Goal: Transaction & Acquisition: Purchase product/service

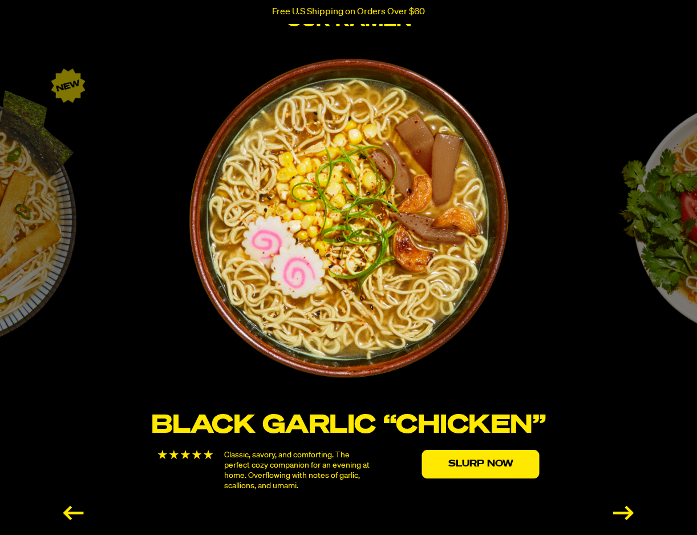
scroll to position [1826, 0]
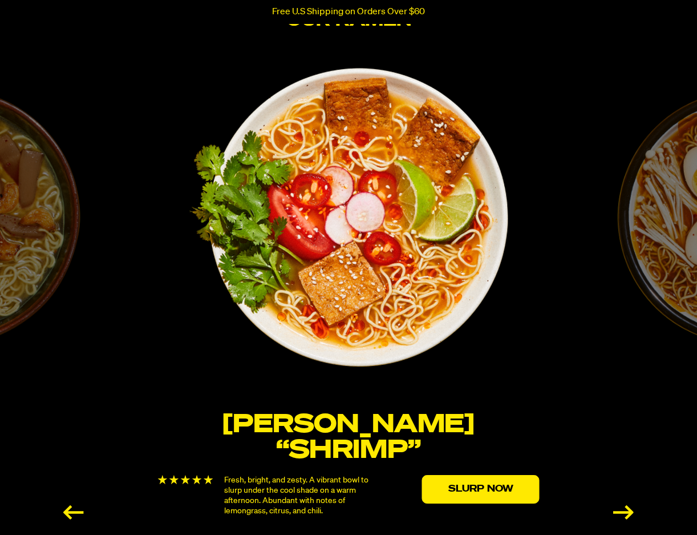
click at [74, 507] on div "Previous slide" at bounding box center [73, 512] width 21 height 14
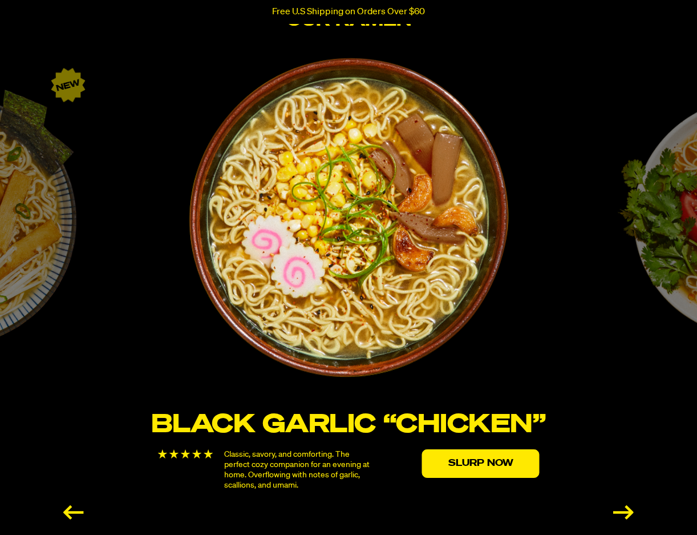
click at [74, 507] on div "Previous slide" at bounding box center [73, 512] width 21 height 14
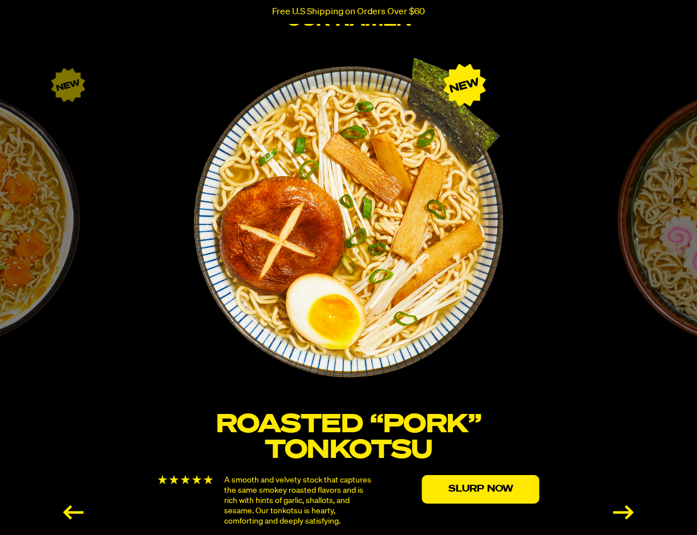
click at [74, 507] on div "Previous slide" at bounding box center [73, 512] width 21 height 14
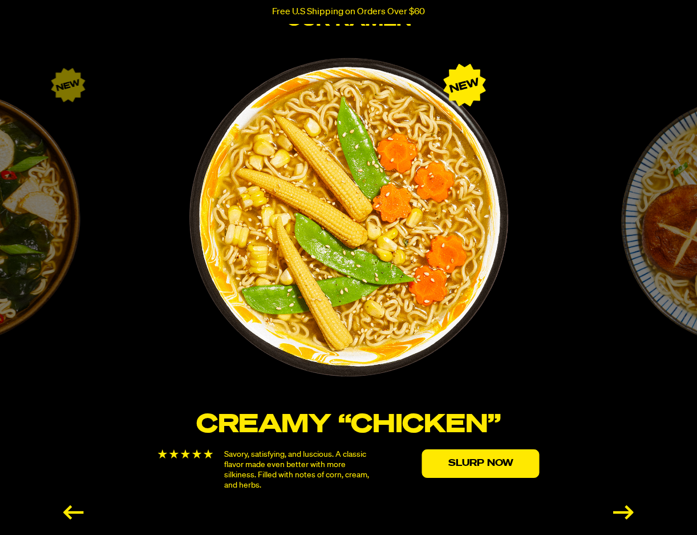
click at [74, 507] on div "Previous slide" at bounding box center [73, 512] width 21 height 14
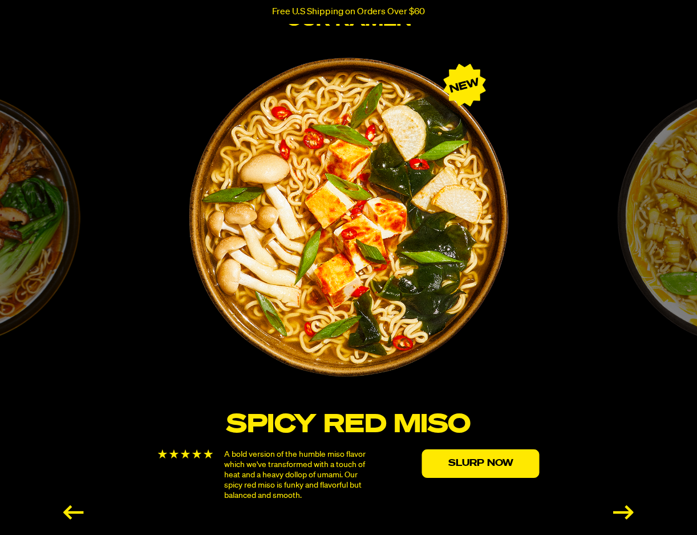
click at [63, 506] on div "Previous slide" at bounding box center [73, 512] width 21 height 14
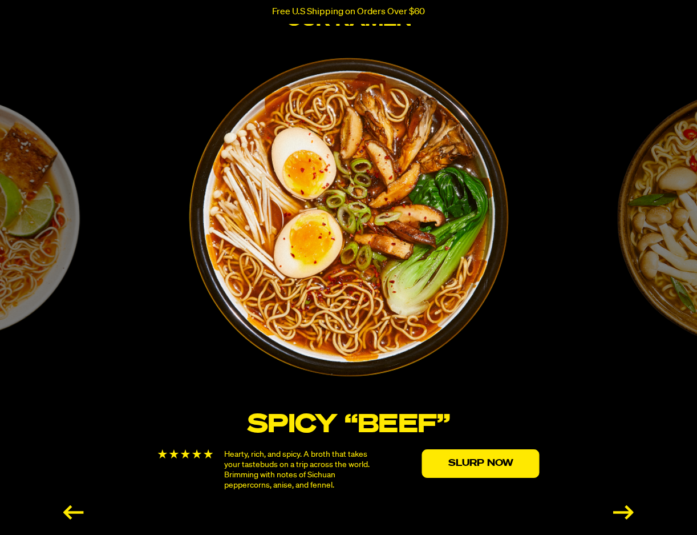
click at [63, 506] on div "Previous slide" at bounding box center [73, 512] width 21 height 14
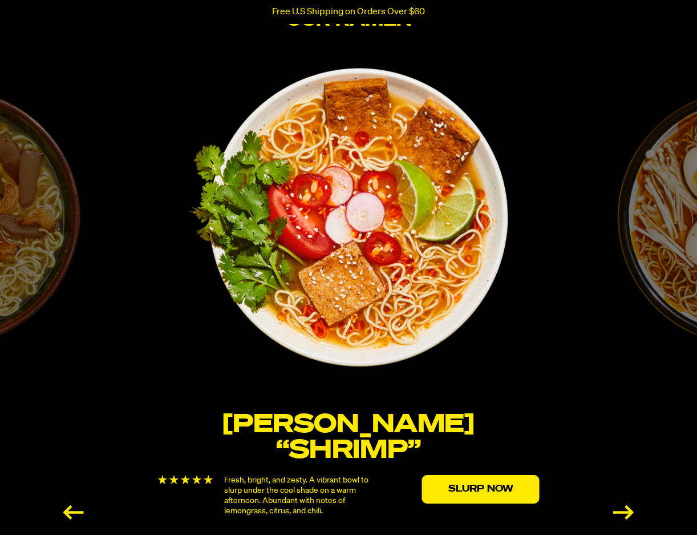
click at [63, 506] on div "Previous slide" at bounding box center [73, 512] width 21 height 14
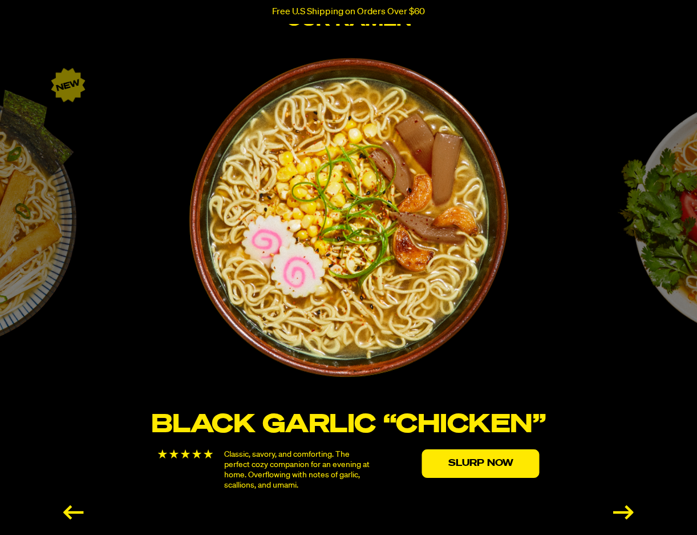
click at [82, 508] on div "Previous slide" at bounding box center [73, 512] width 21 height 14
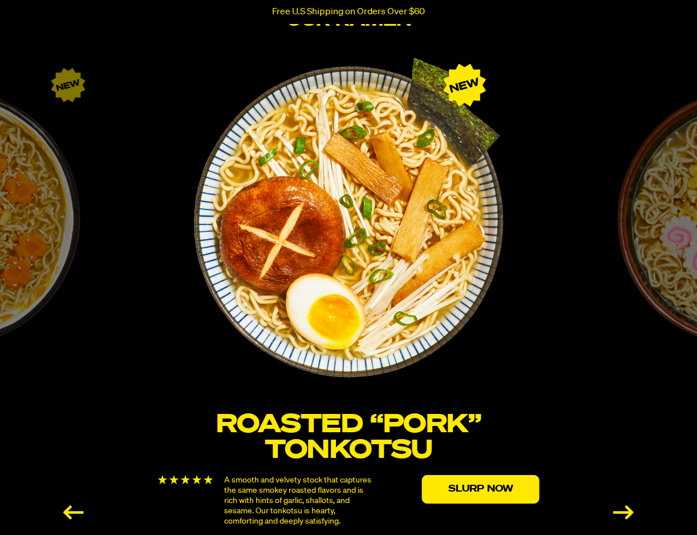
click at [71, 505] on div "Previous slide" at bounding box center [73, 512] width 21 height 14
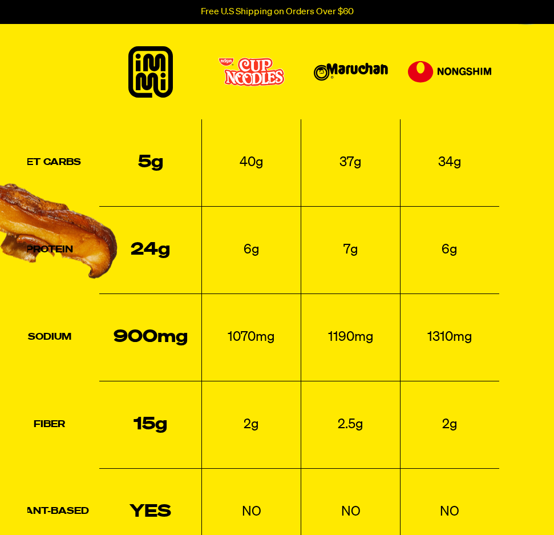
scroll to position [2682, 0]
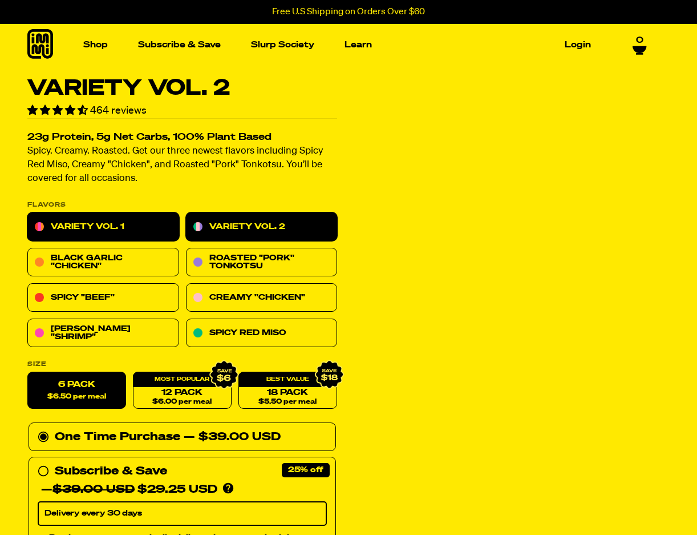
click at [109, 235] on link "Variety Vol. 1" at bounding box center [103, 227] width 152 height 29
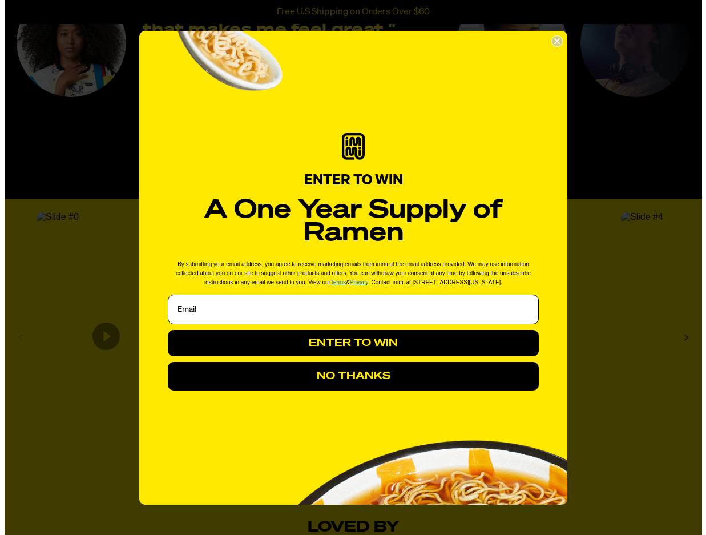
scroll to position [1872, 0]
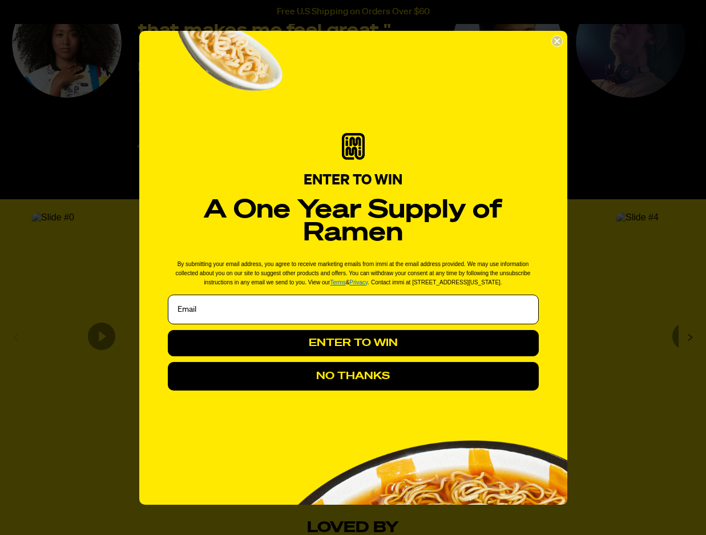
click at [451, 377] on button "NO THANKS" at bounding box center [353, 376] width 371 height 29
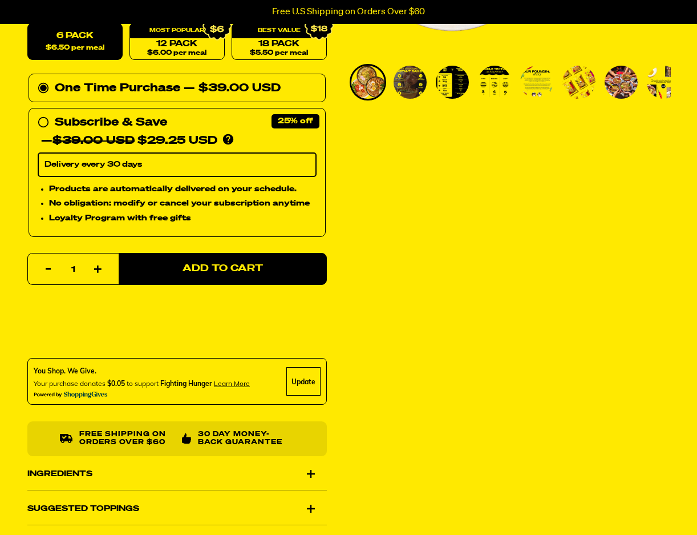
scroll to position [114, 0]
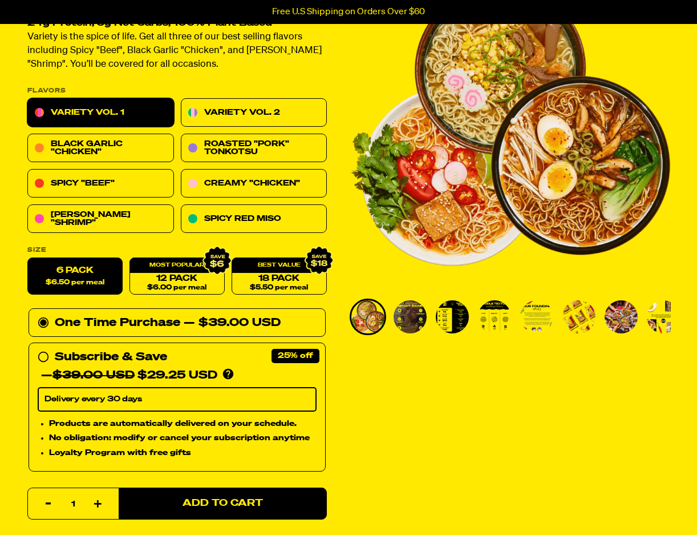
click at [495, 319] on img "Go to slide 4" at bounding box center [494, 316] width 33 height 33
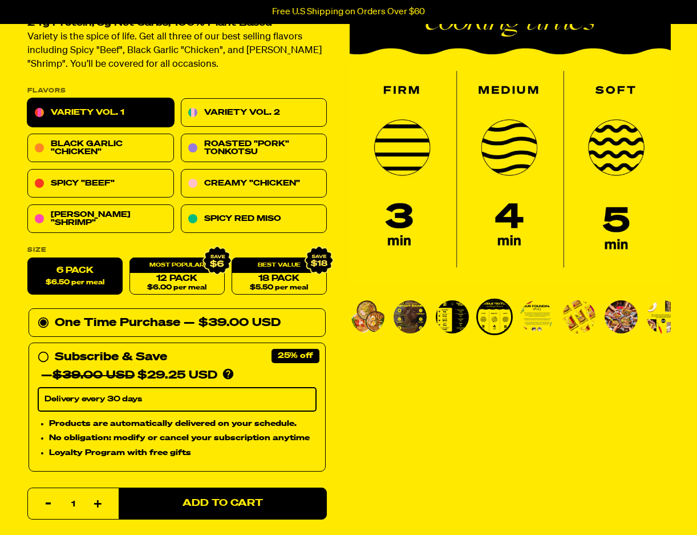
click at [456, 319] on img "Go to slide 3" at bounding box center [452, 316] width 33 height 33
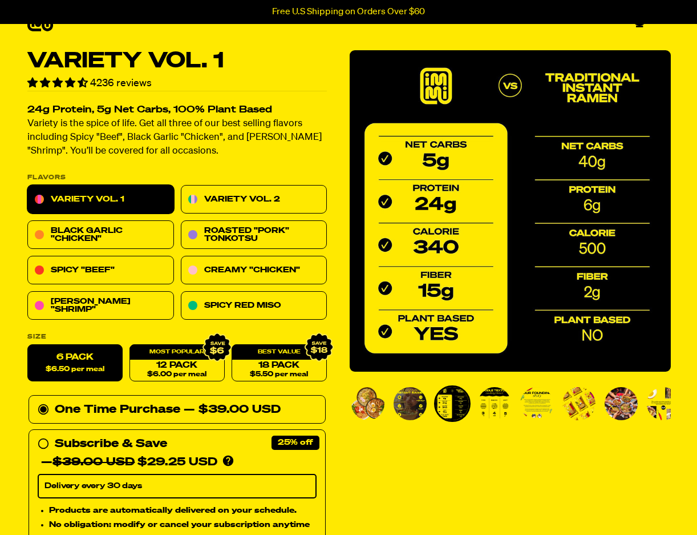
scroll to position [0, 0]
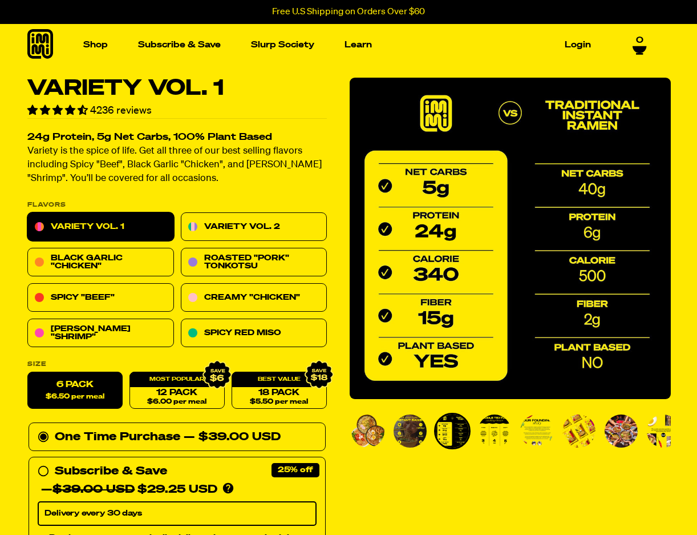
click at [545, 443] on img "Go to slide 5" at bounding box center [536, 430] width 33 height 33
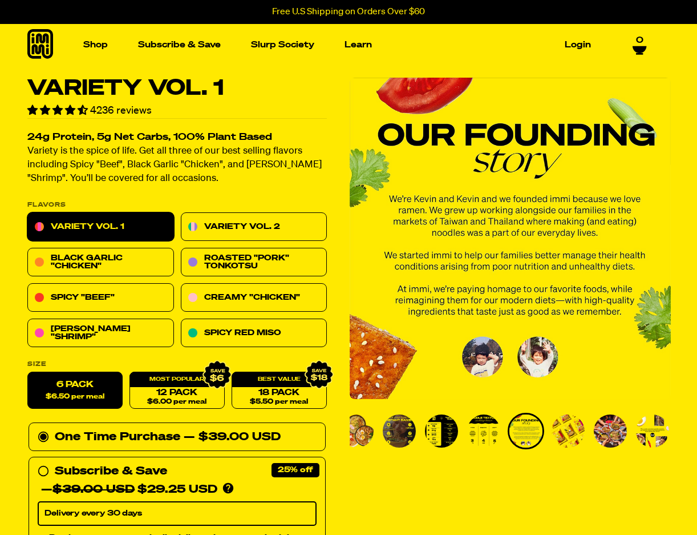
click at [557, 439] on img "Go to slide 6" at bounding box center [568, 430] width 33 height 33
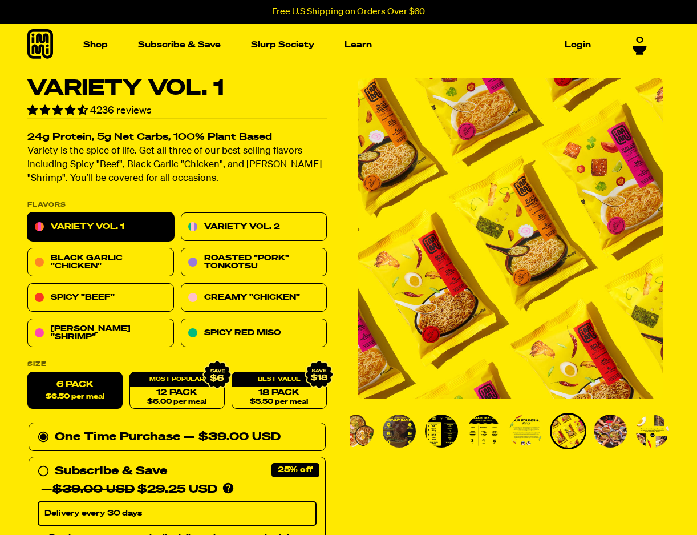
click at [599, 438] on img "Go to slide 7" at bounding box center [610, 430] width 33 height 33
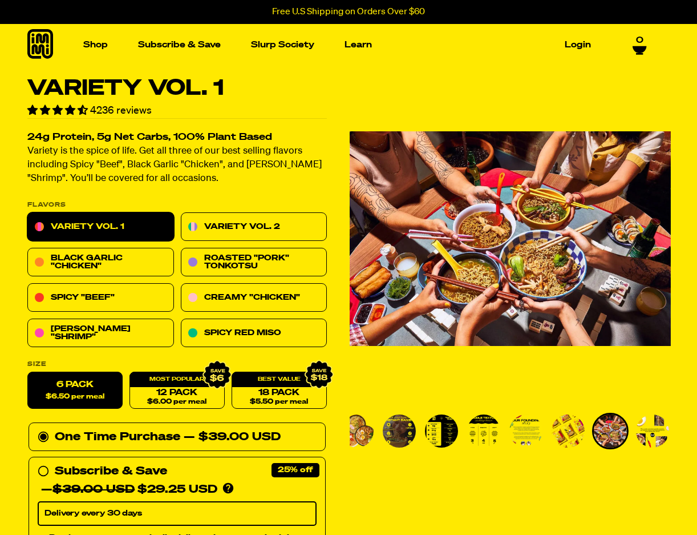
click at [646, 438] on img "Go to slide 8" at bounding box center [652, 430] width 33 height 33
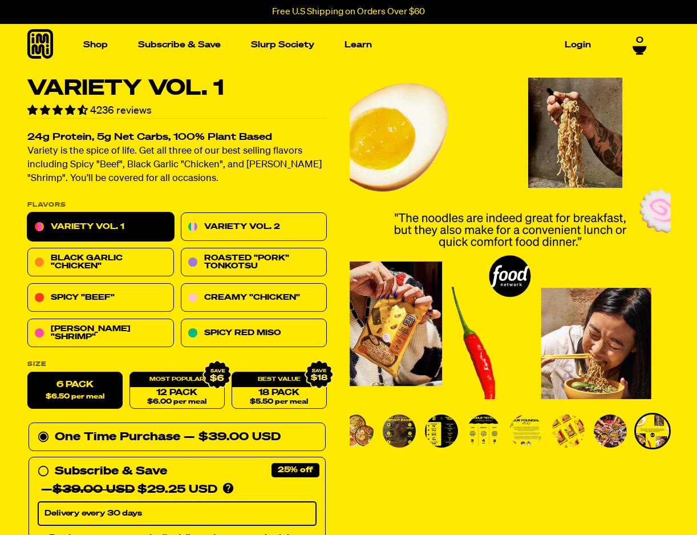
click at [354, 431] on img "Go to slide 1" at bounding box center [357, 430] width 33 height 33
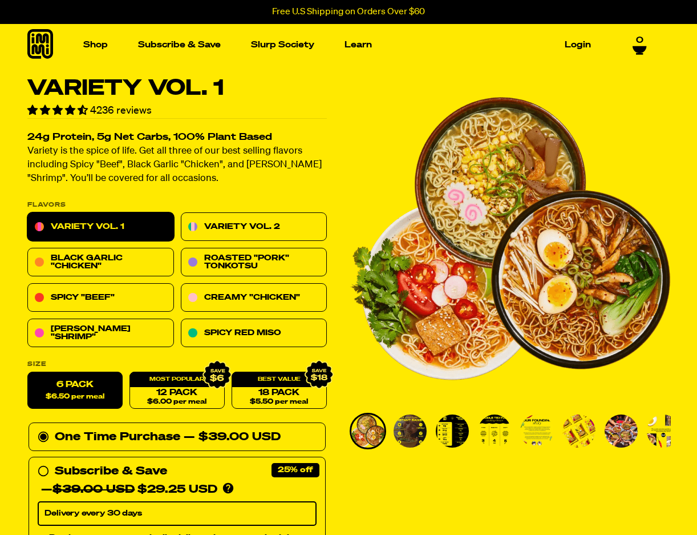
click at [409, 431] on img "Go to slide 2" at bounding box center [410, 430] width 33 height 33
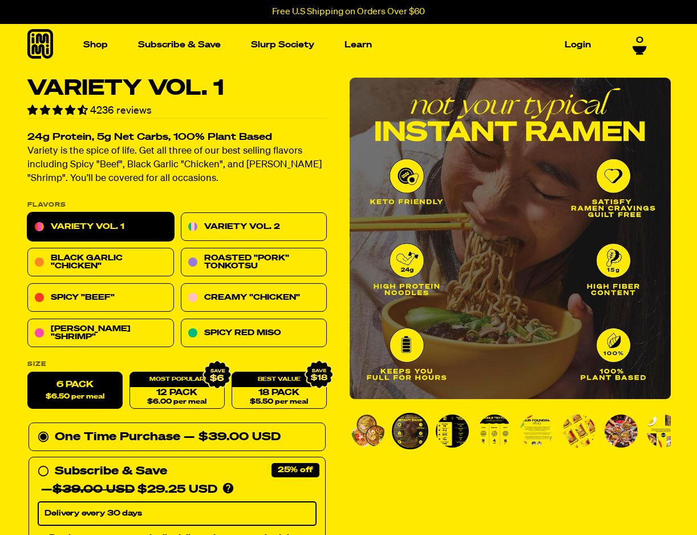
click at [455, 430] on img "Go to slide 3" at bounding box center [452, 430] width 33 height 33
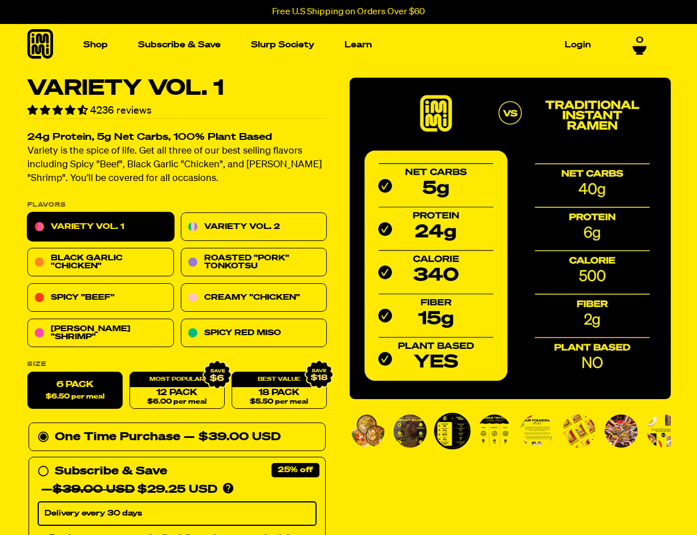
click at [497, 437] on img "Go to slide 4" at bounding box center [494, 430] width 33 height 33
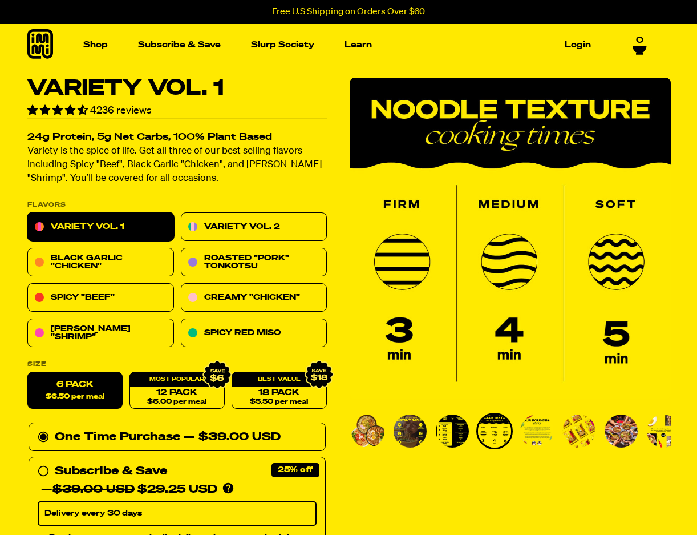
click at [530, 431] on img "Go to slide 5" at bounding box center [536, 430] width 33 height 33
